Goal: Navigation & Orientation: Go to known website

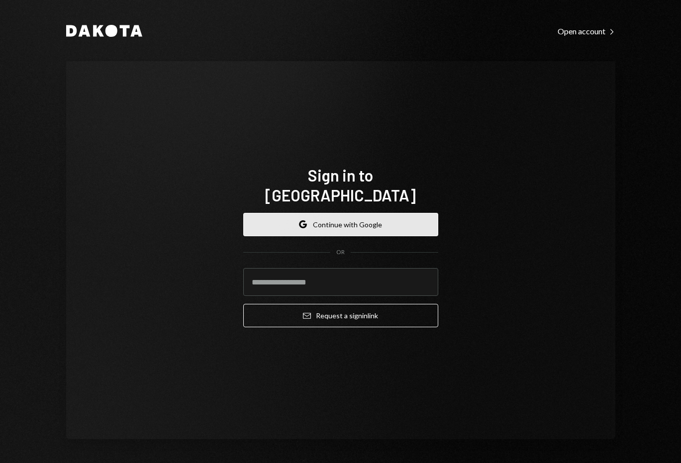
click at [334, 213] on button "Google Continue with Google" at bounding box center [340, 224] width 195 height 23
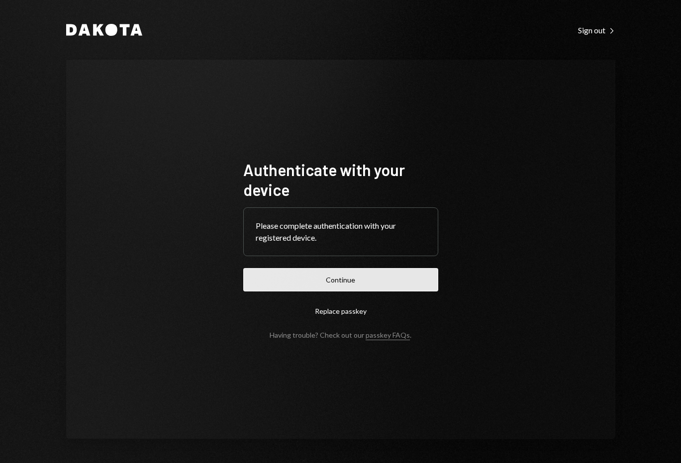
click at [373, 286] on button "Continue" at bounding box center [340, 279] width 195 height 23
